Goal: Information Seeking & Learning: Learn about a topic

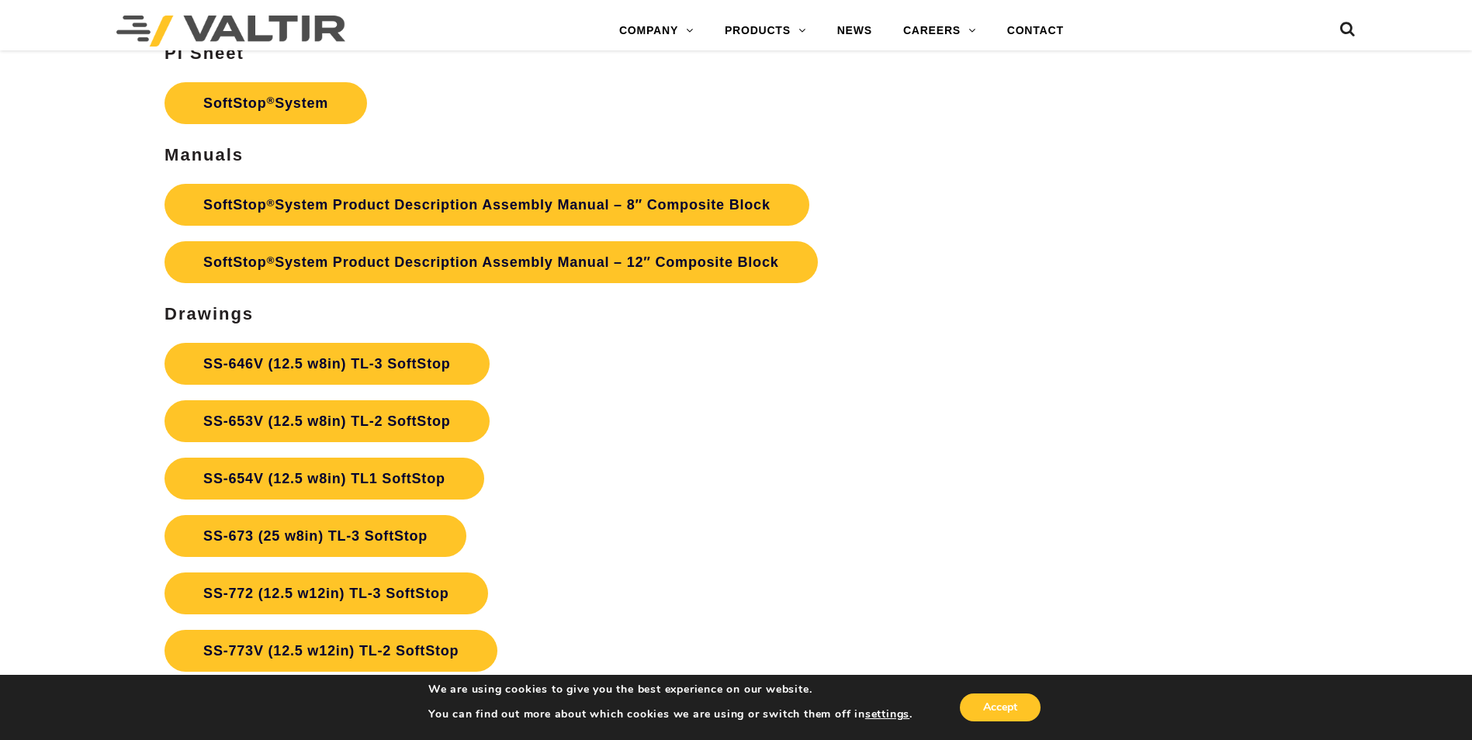
scroll to position [5665, 0]
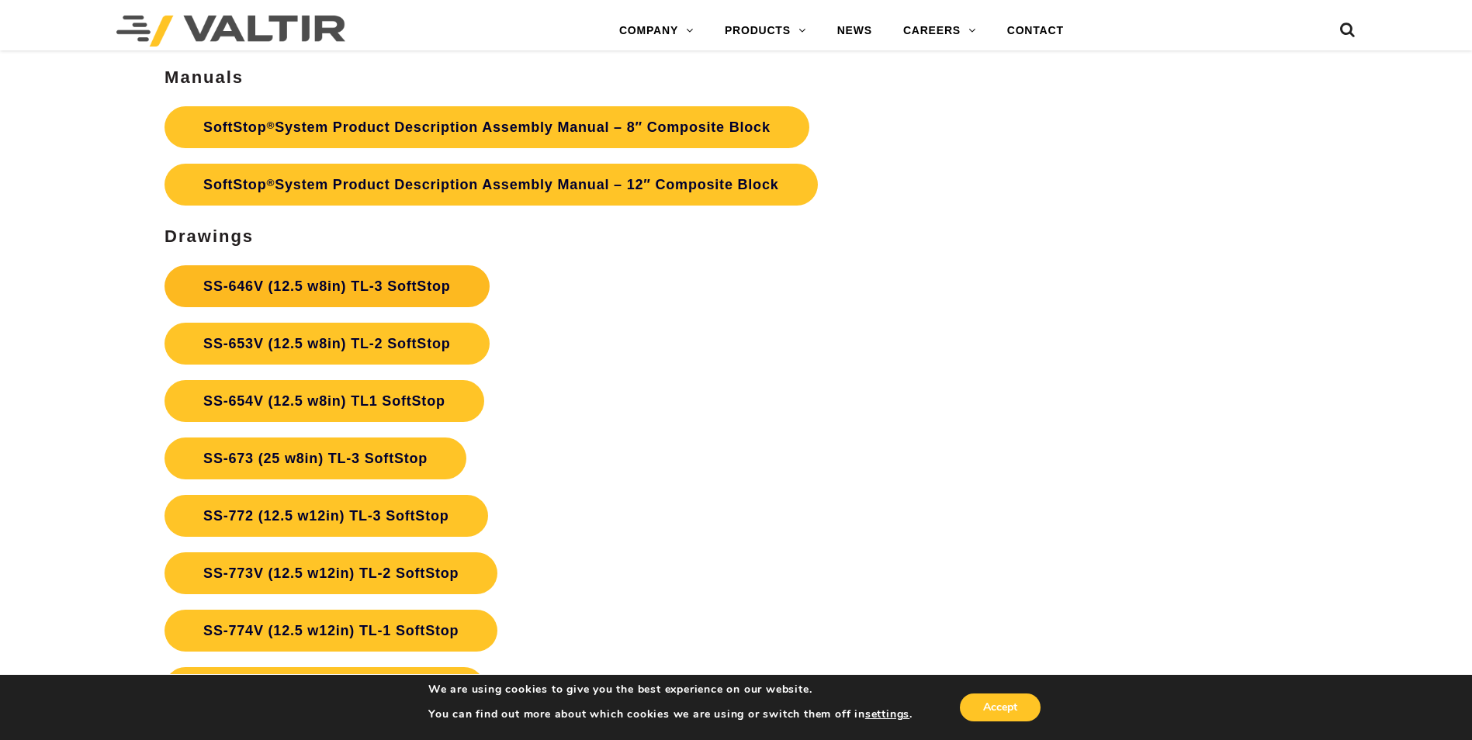
drag, startPoint x: 349, startPoint y: 266, endPoint x: 347, endPoint y: 276, distance: 9.6
click at [349, 266] on link "SS-646V (12.5 w8in) TL-3 SoftStop" at bounding box center [327, 286] width 324 height 42
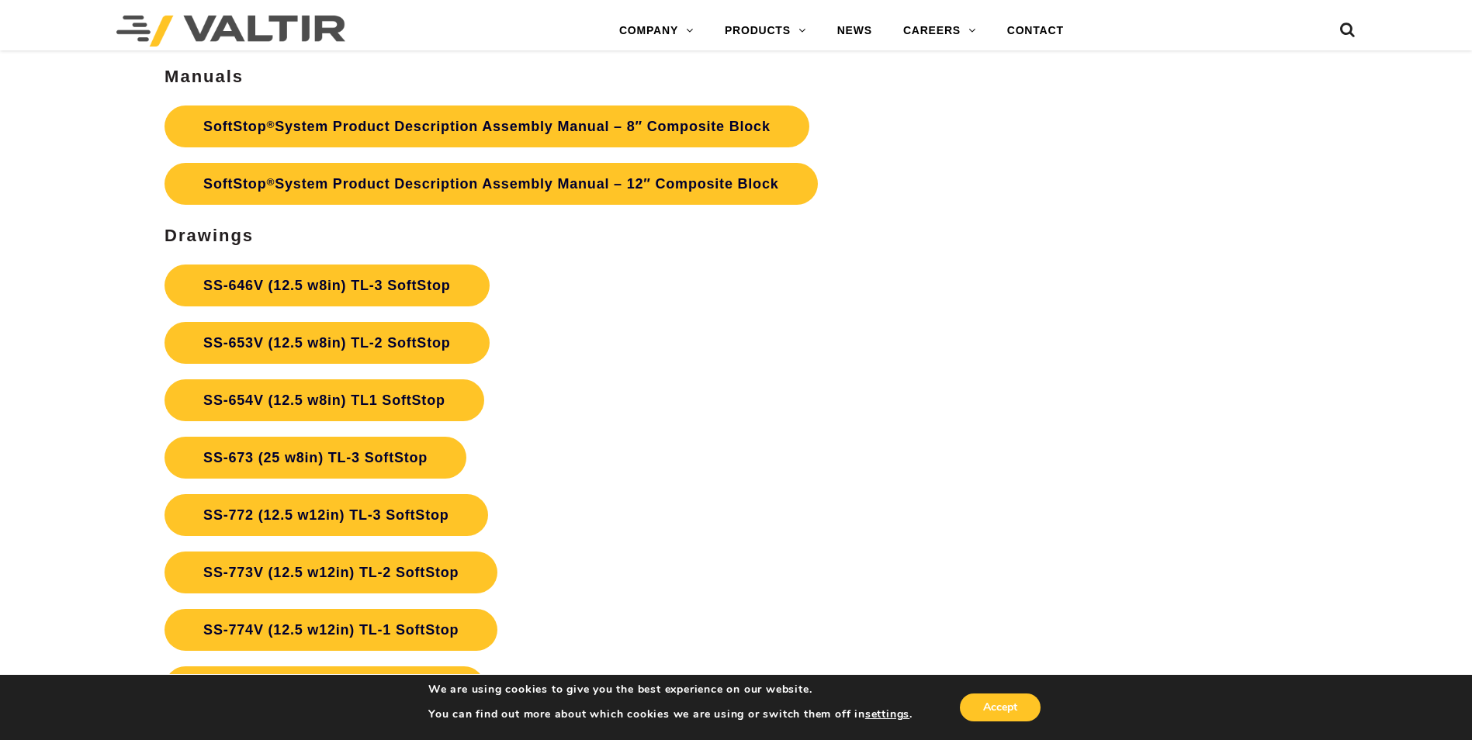
scroll to position [5665, 0]
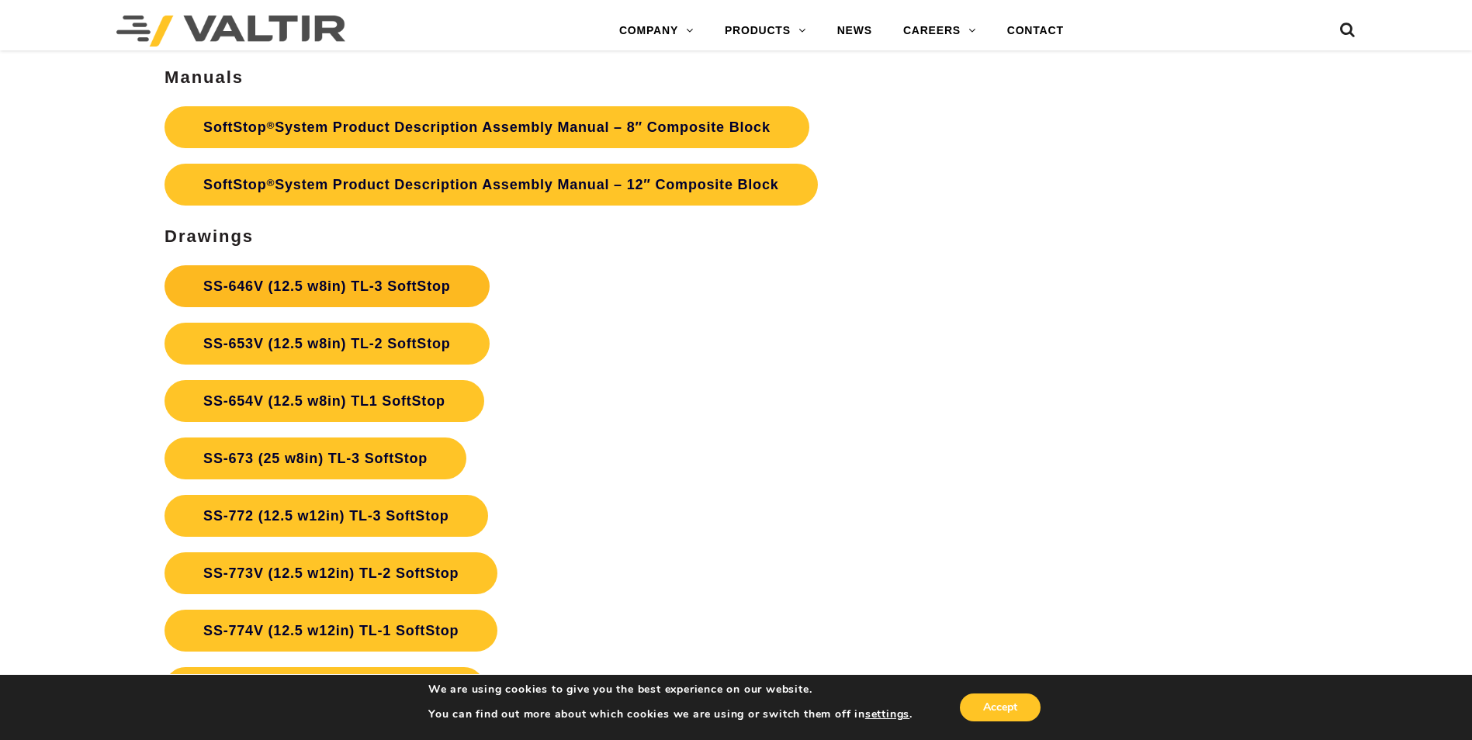
click at [283, 286] on link "SS-646V (12.5 w8in) TL-3 SoftStop" at bounding box center [327, 286] width 324 height 42
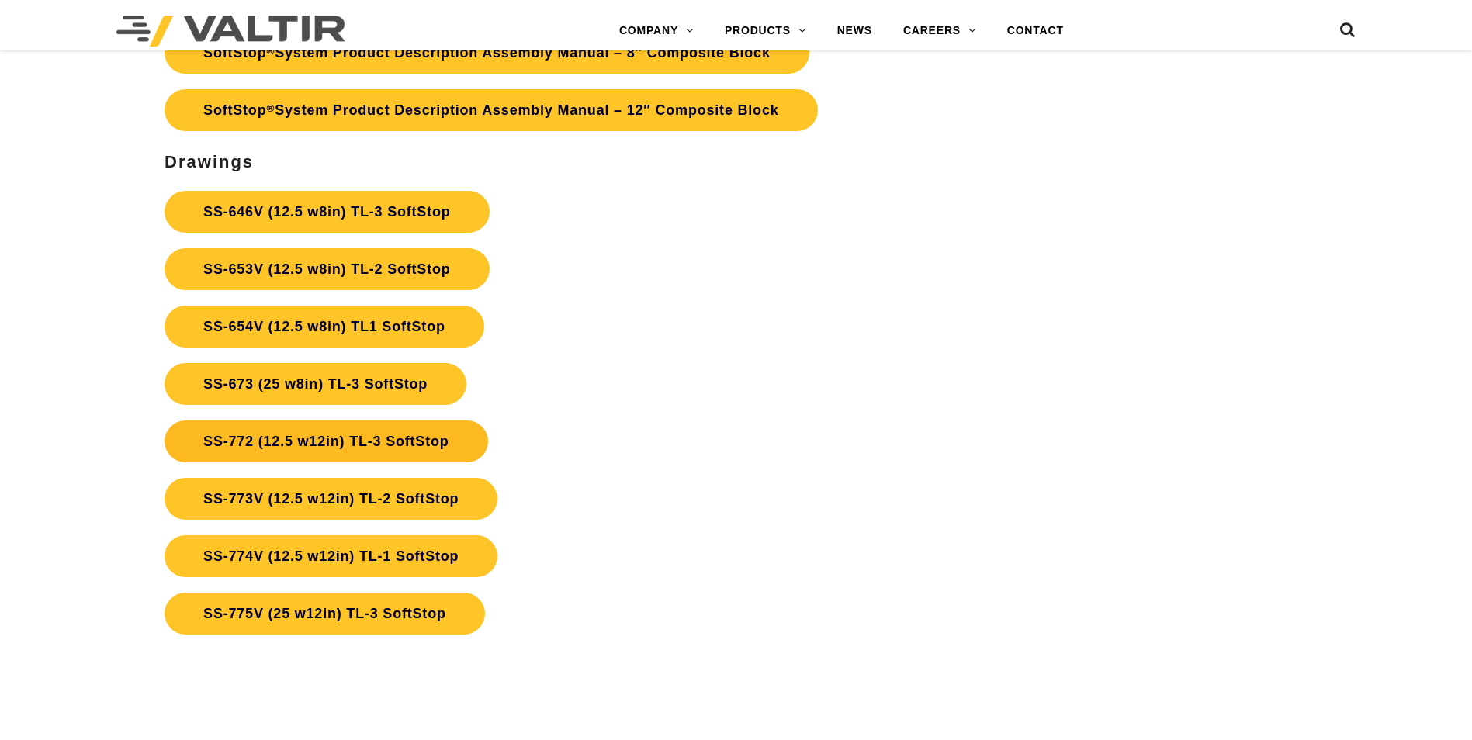
scroll to position [5665, 0]
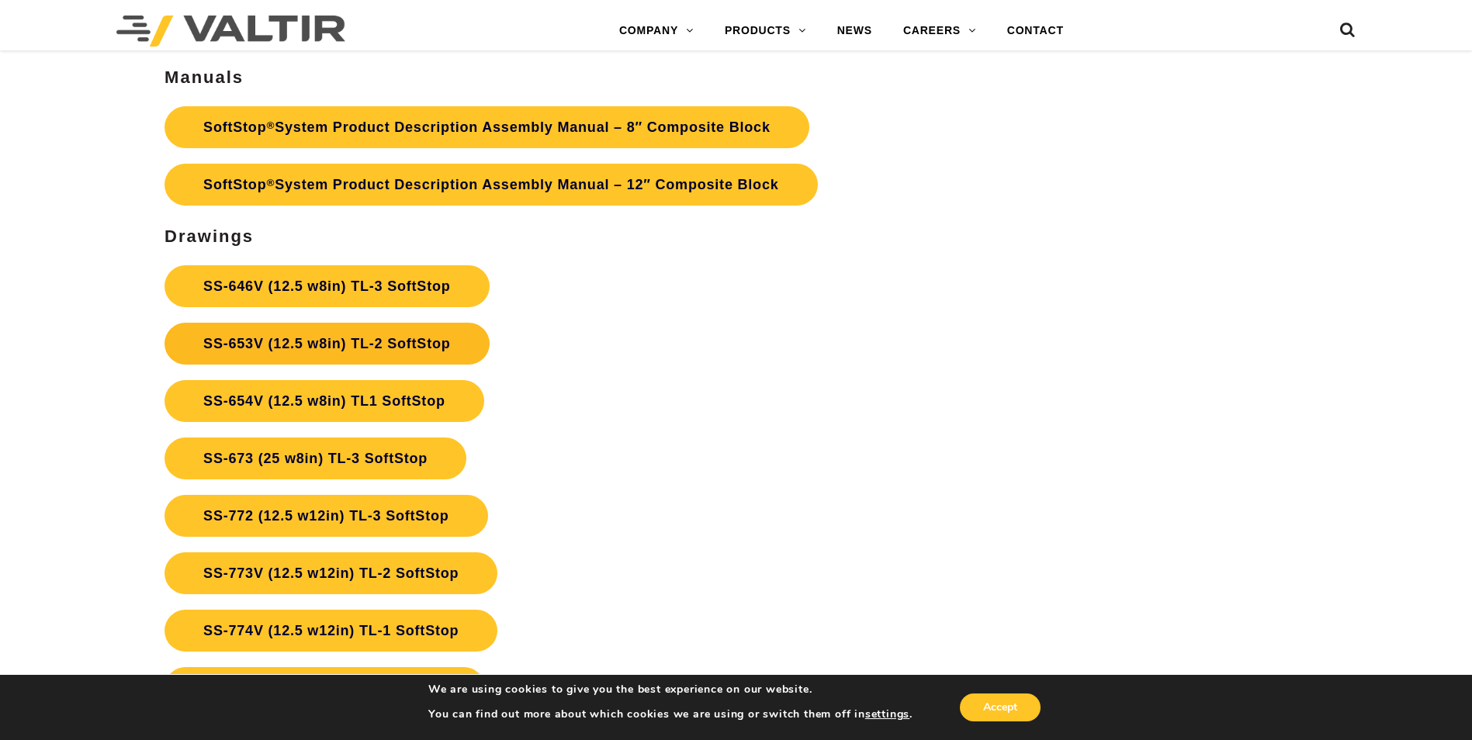
click at [283, 352] on link "SS-653V (12.5 w8in) TL-2 SoftStop" at bounding box center [327, 344] width 324 height 42
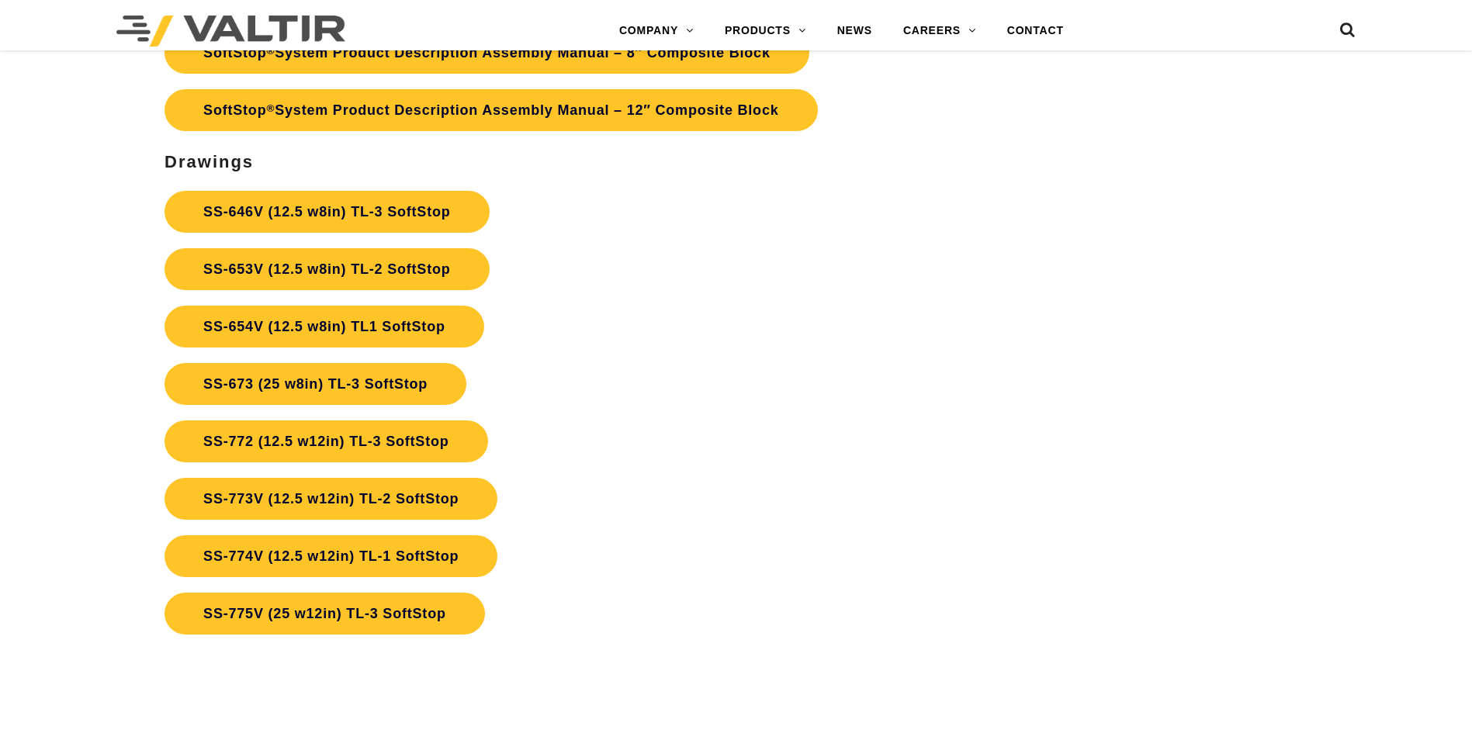
scroll to position [5665, 0]
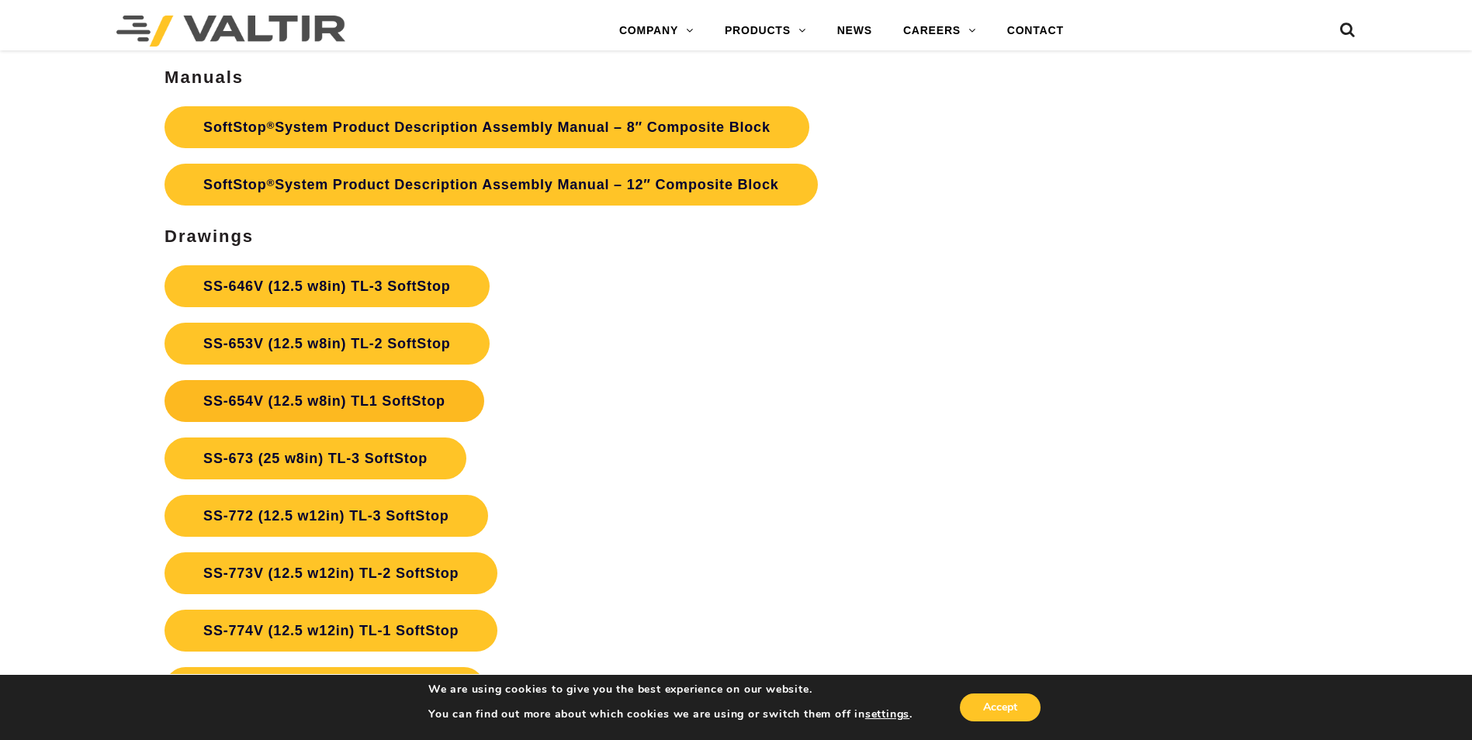
click at [328, 390] on link "SS-654V (12.5 w8in) TL1 SoftStop" at bounding box center [325, 401] width 320 height 42
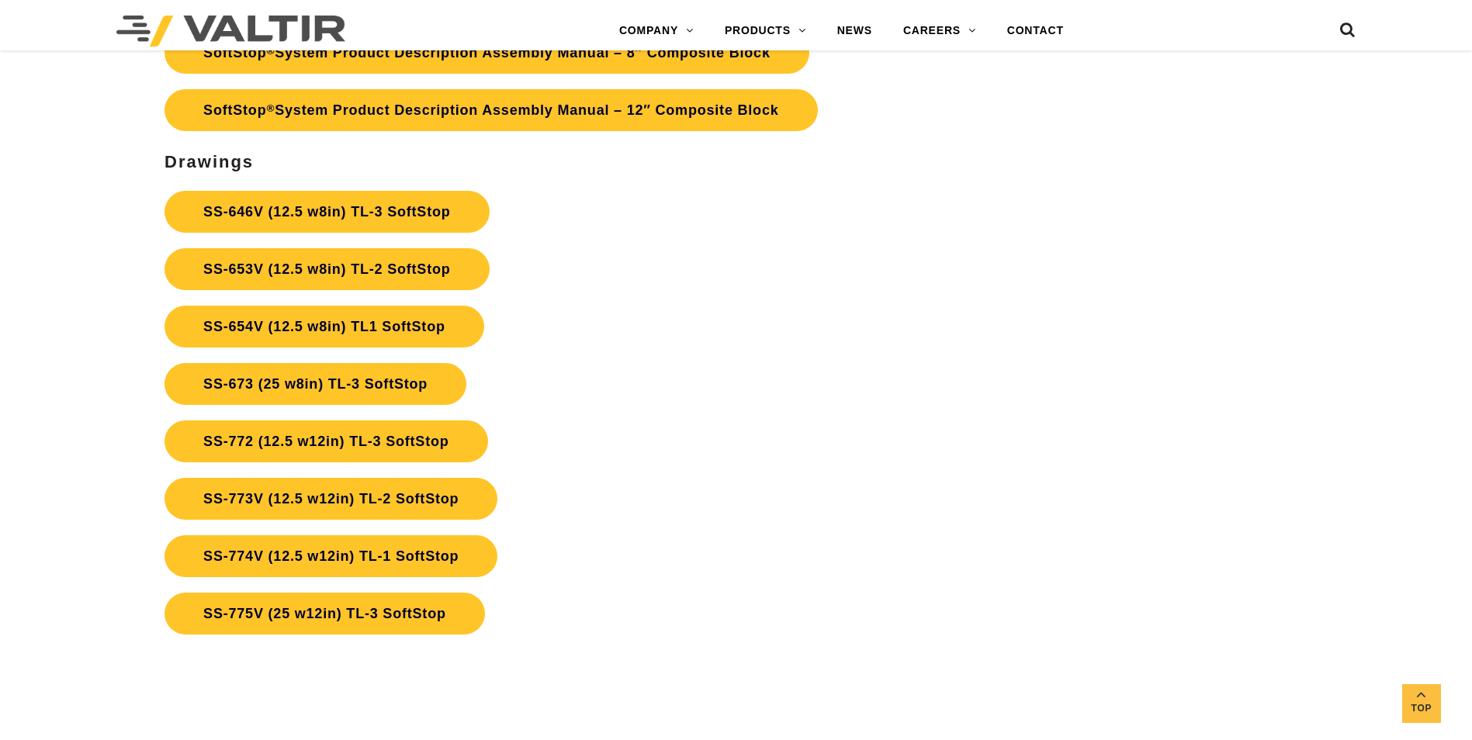
scroll to position [5665, 0]
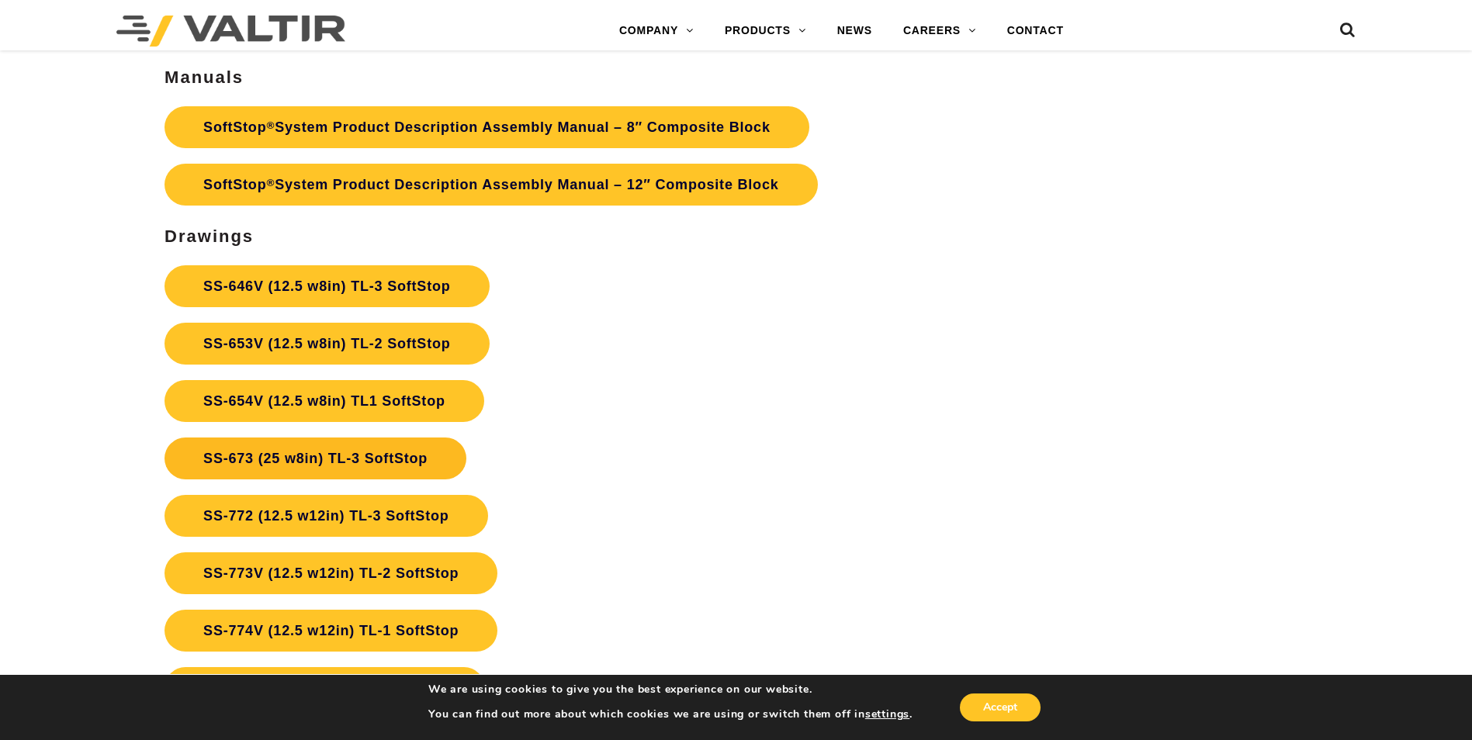
click at [300, 449] on link "SS-673 (25 w8in) TL-3 SoftStop" at bounding box center [316, 459] width 302 height 42
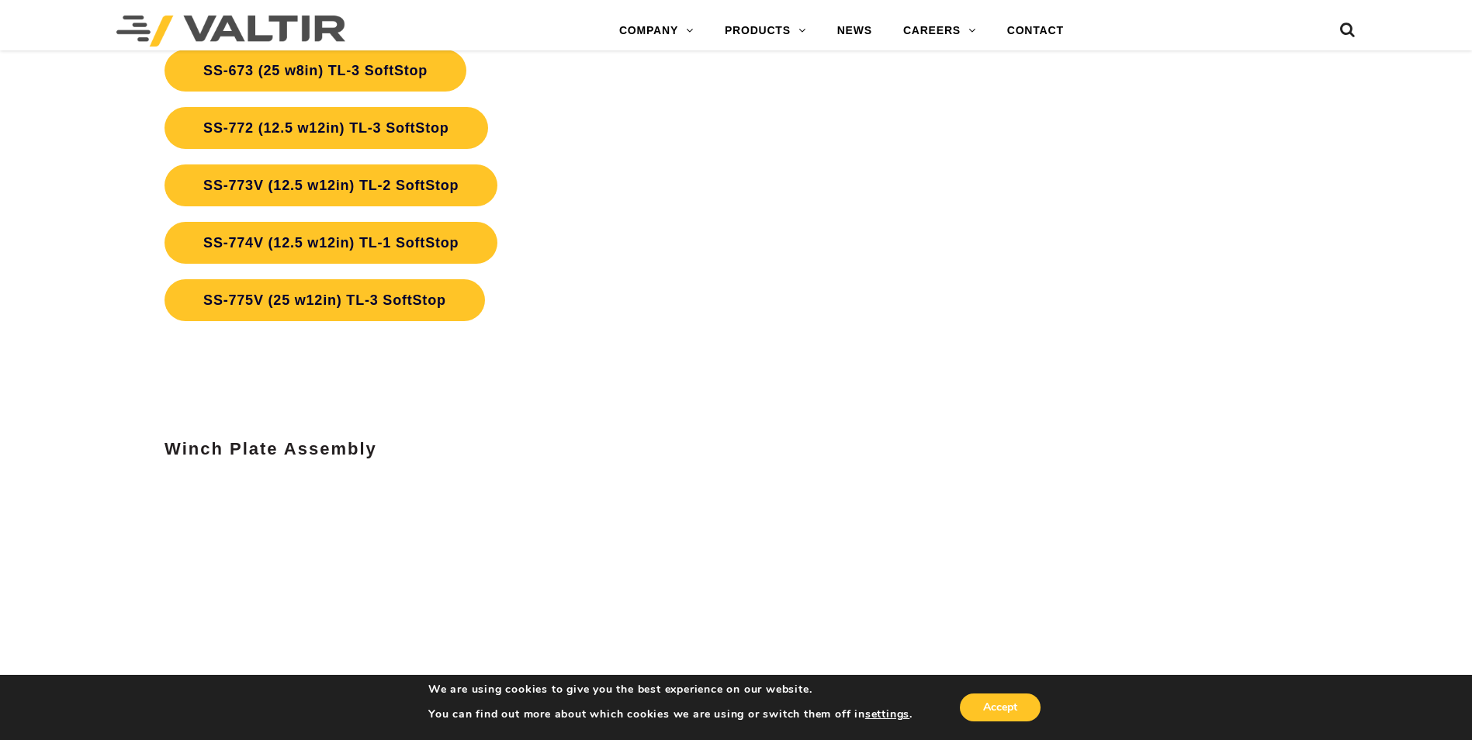
scroll to position [5976, 0]
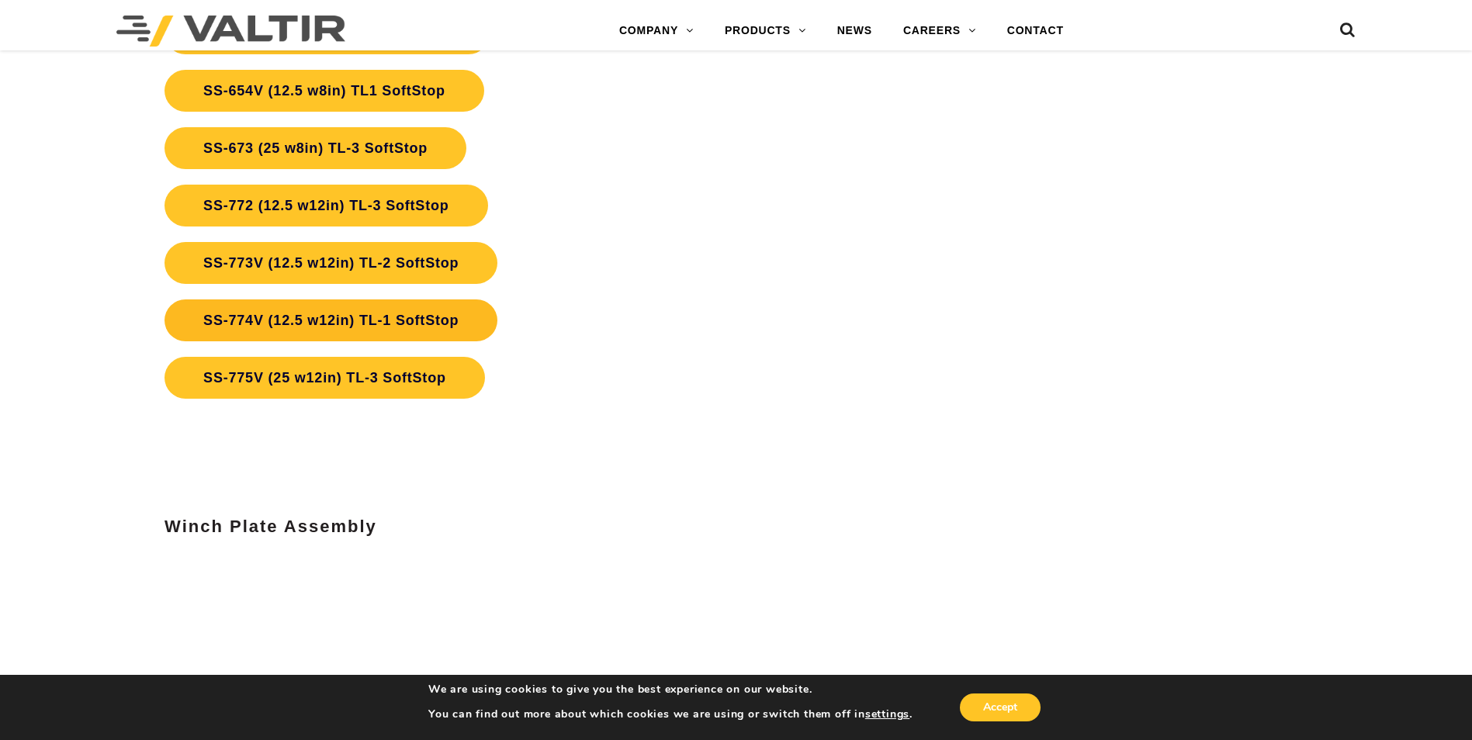
click at [311, 330] on link "SS-774V (12.5 w12in) TL-1 SoftStop" at bounding box center [331, 321] width 333 height 42
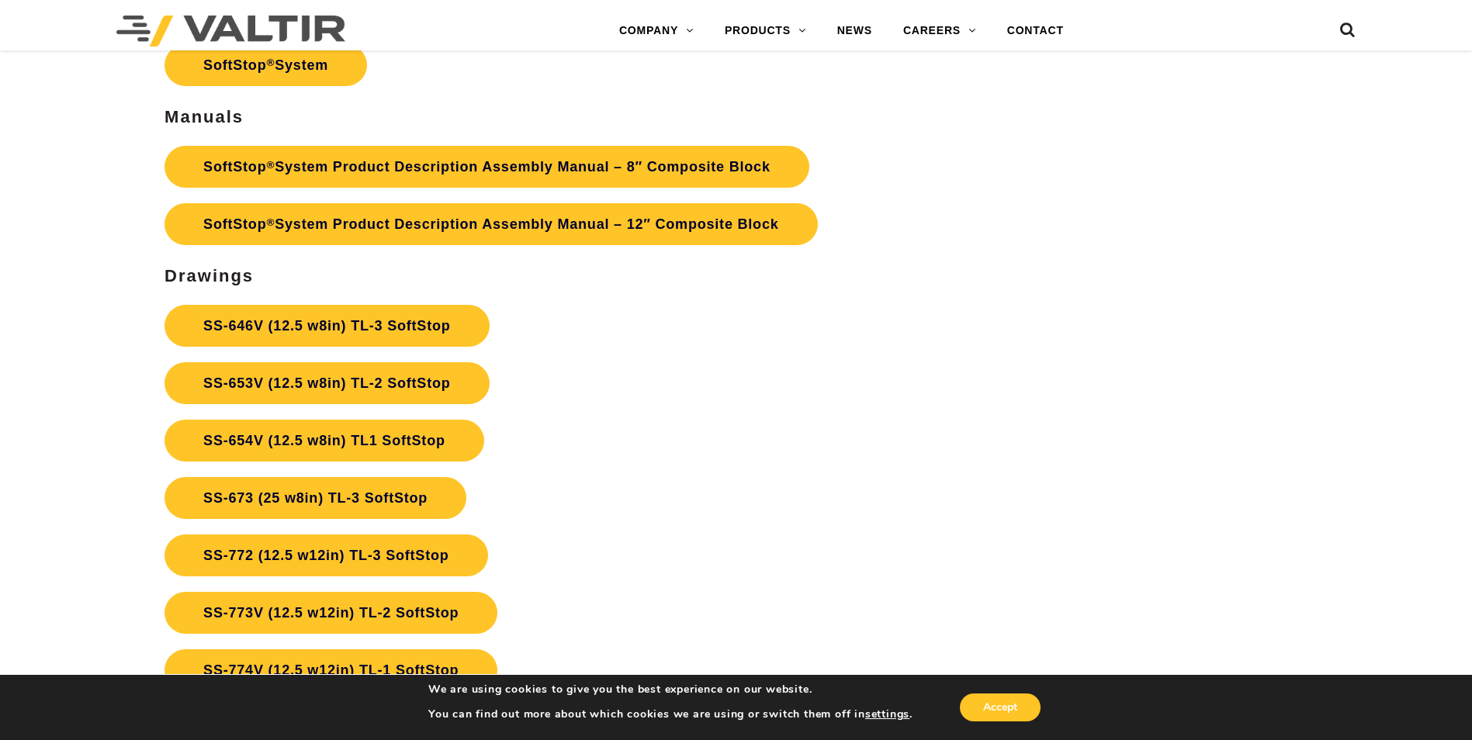
scroll to position [5588, 0]
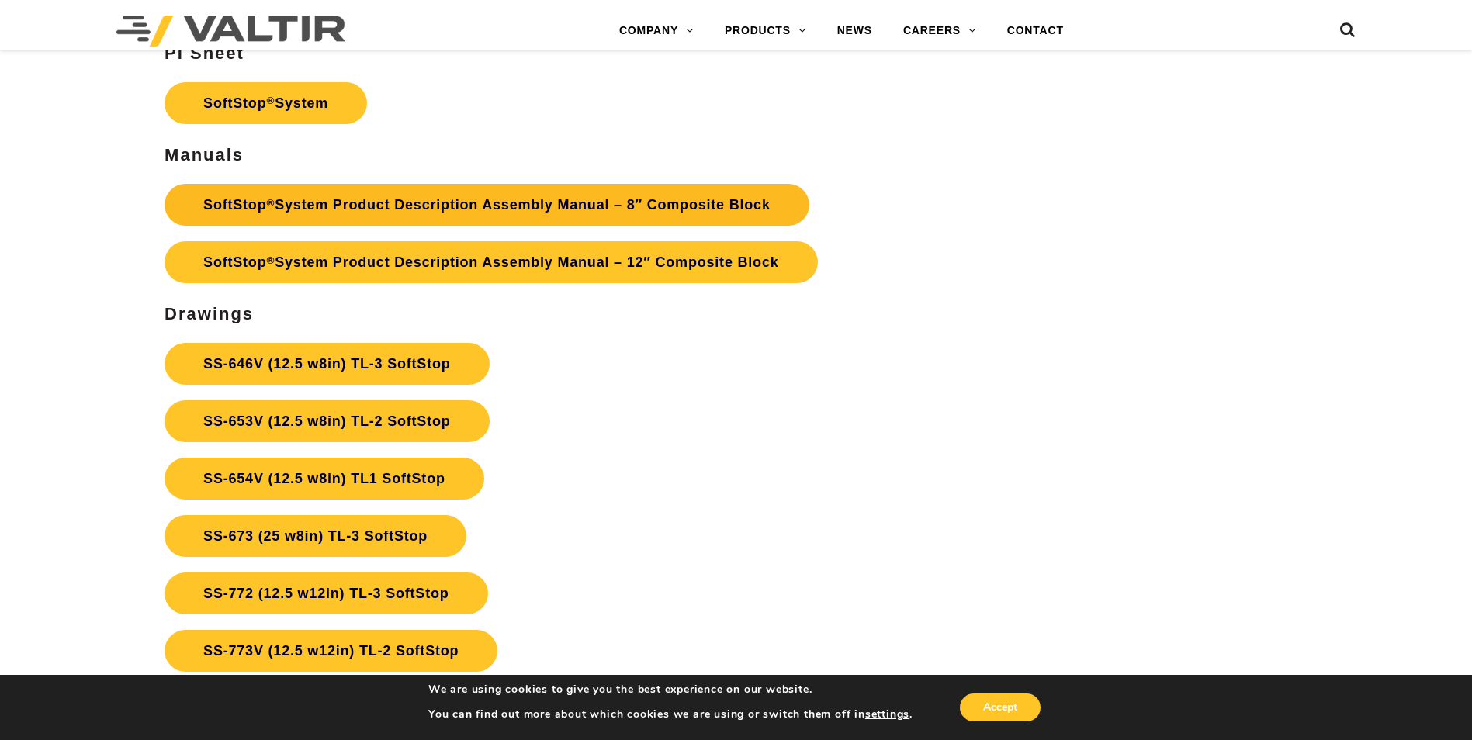
click at [469, 210] on link "SoftStop ® System Product Description Assembly Manual – 8″ Composite Block" at bounding box center [487, 205] width 645 height 42
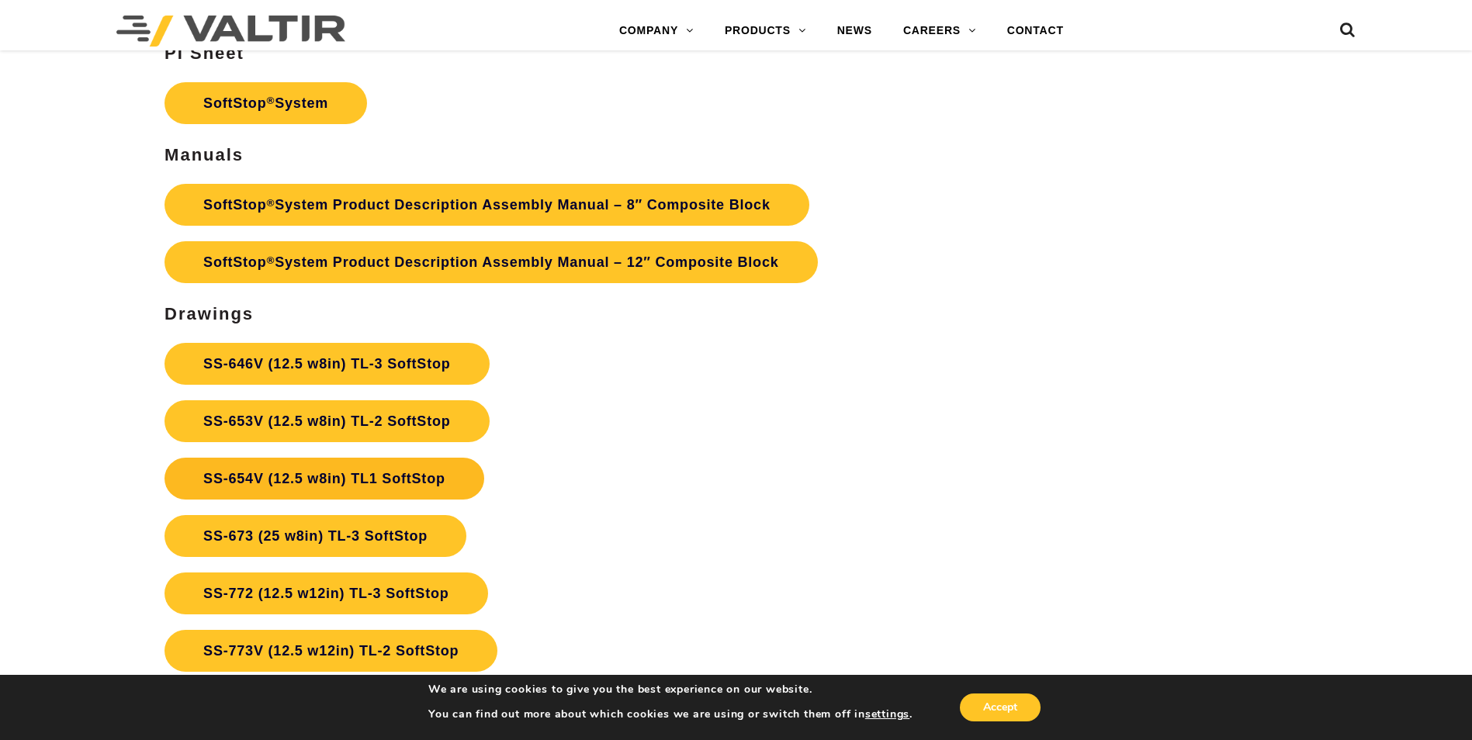
click at [380, 473] on link "SS-654V (12.5 w8in) TL1 SoftStop" at bounding box center [325, 479] width 320 height 42
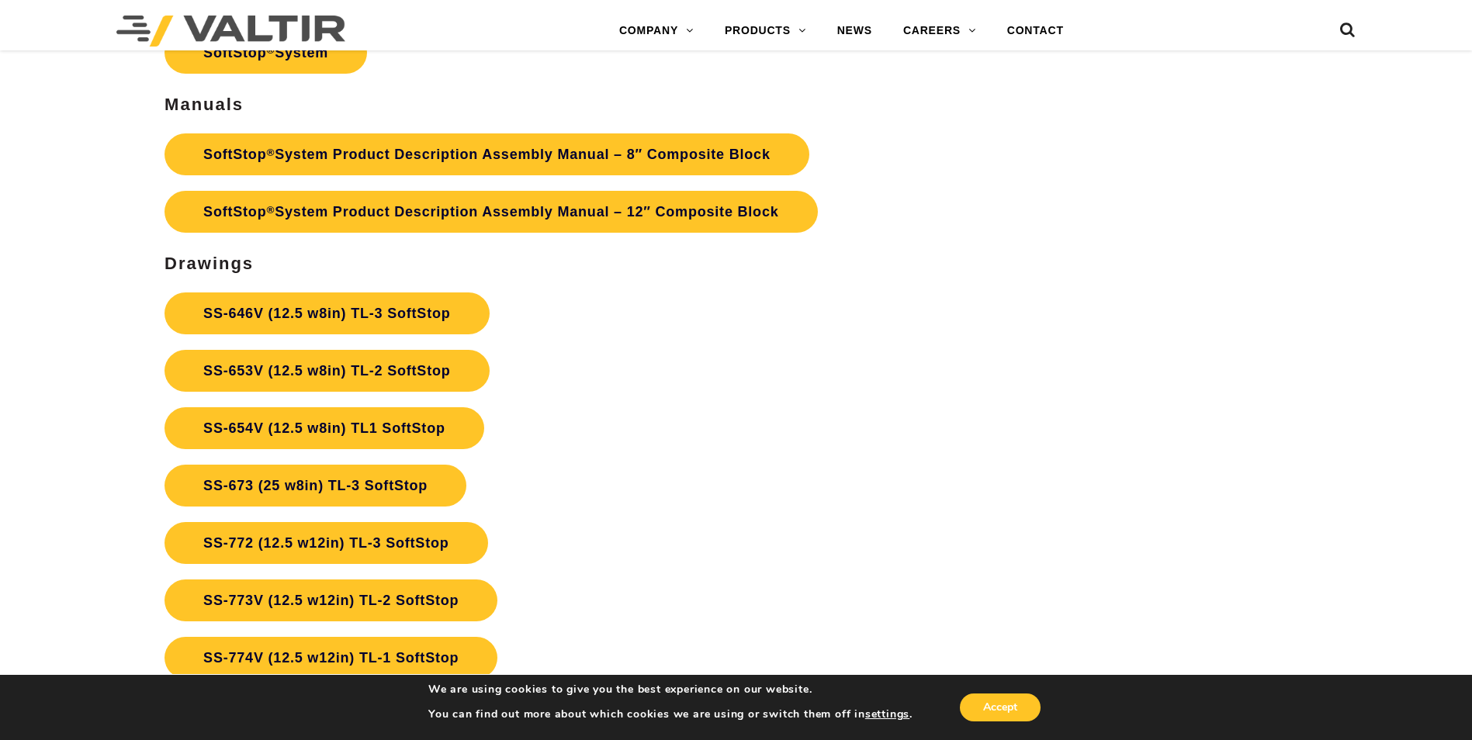
scroll to position [5665, 0]
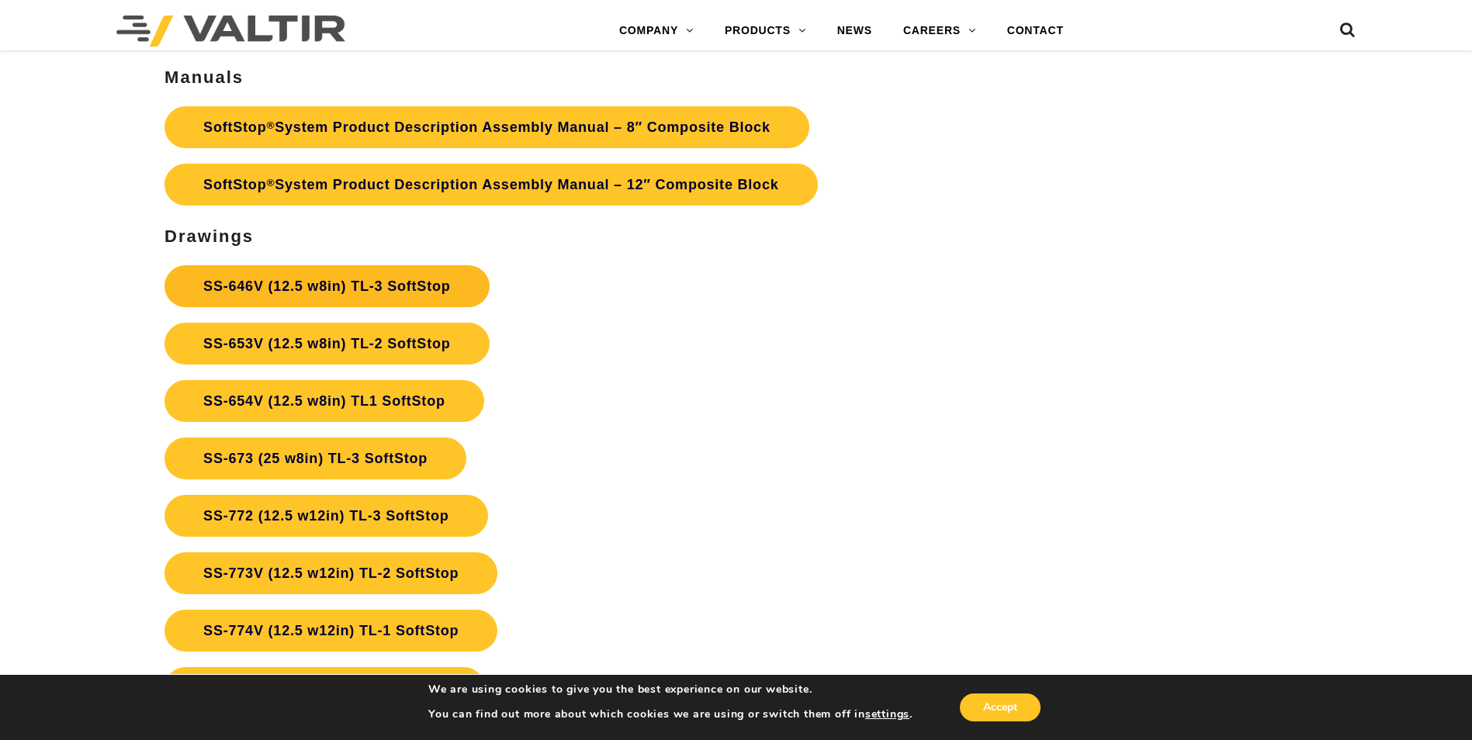
click at [355, 283] on link "SS-646V (12.5 w8in) TL-3 SoftStop" at bounding box center [327, 286] width 324 height 42
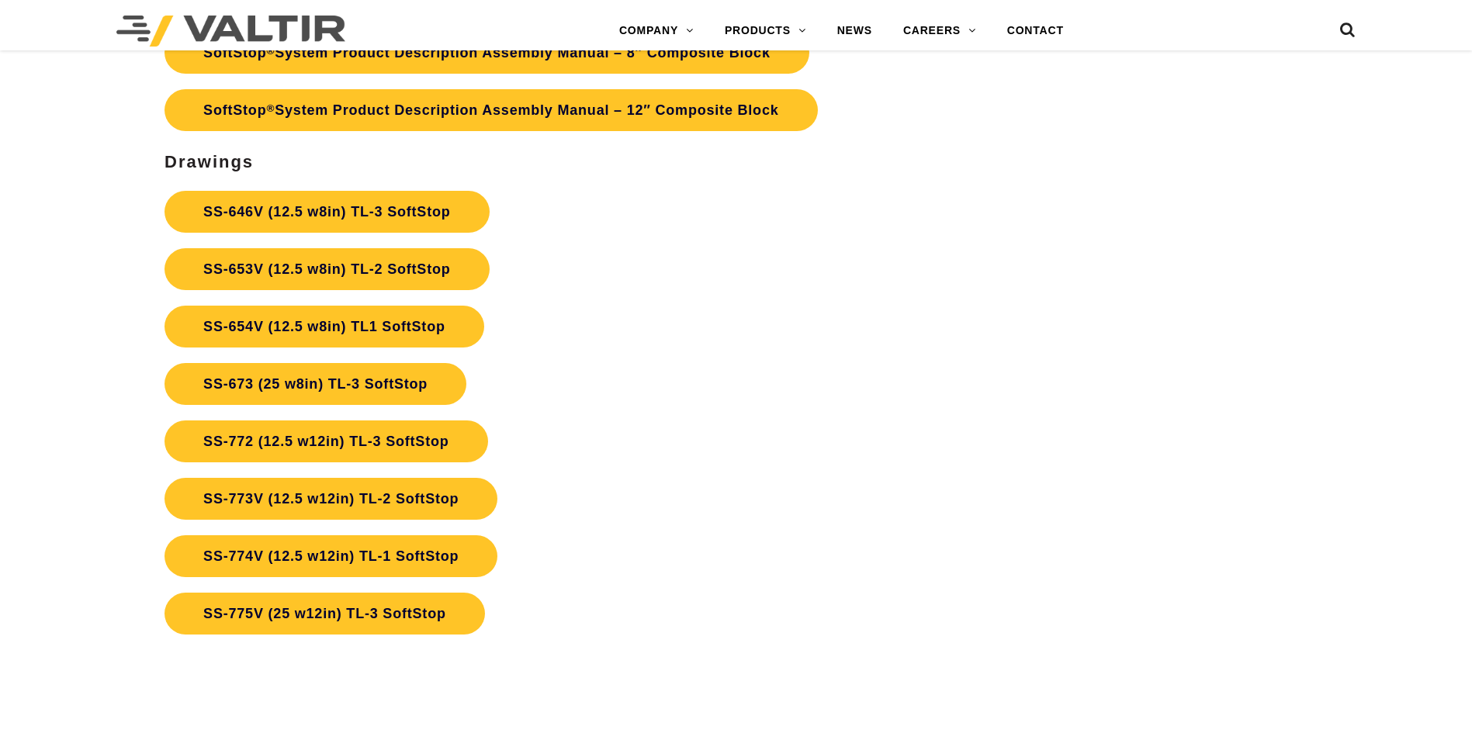
scroll to position [5665, 0]
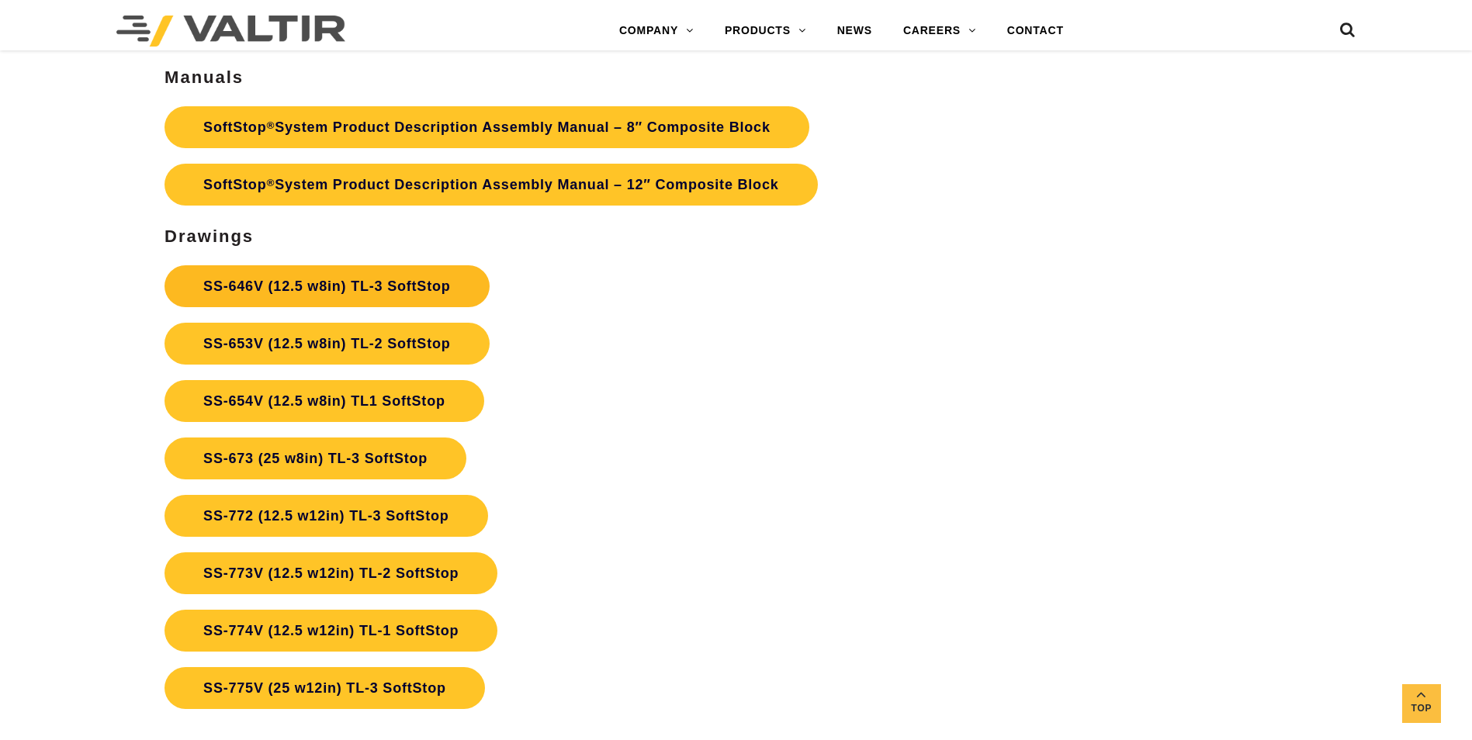
click at [390, 296] on link "SS-646V (12.5 w8in) TL-3 SoftStop" at bounding box center [327, 286] width 324 height 42
